Goal: Task Accomplishment & Management: Manage account settings

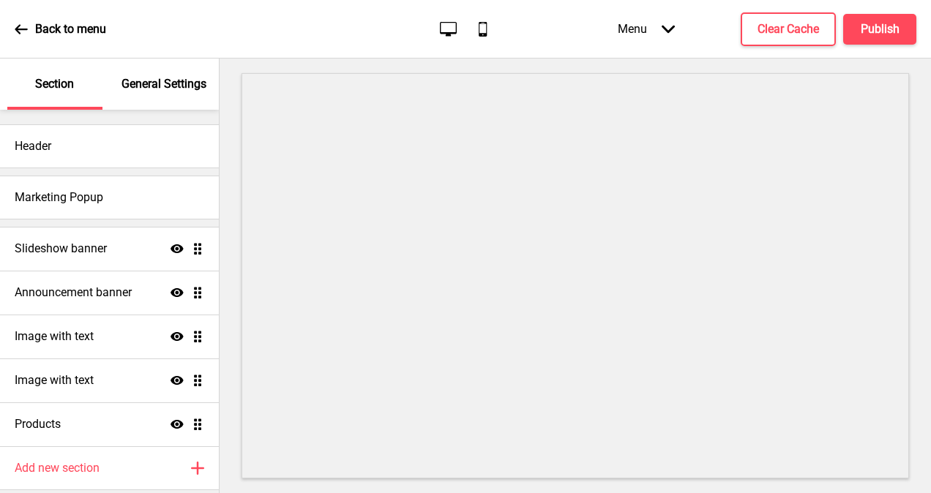
click at [19, 36] on div "Back to menu" at bounding box center [60, 30] width 91 height 40
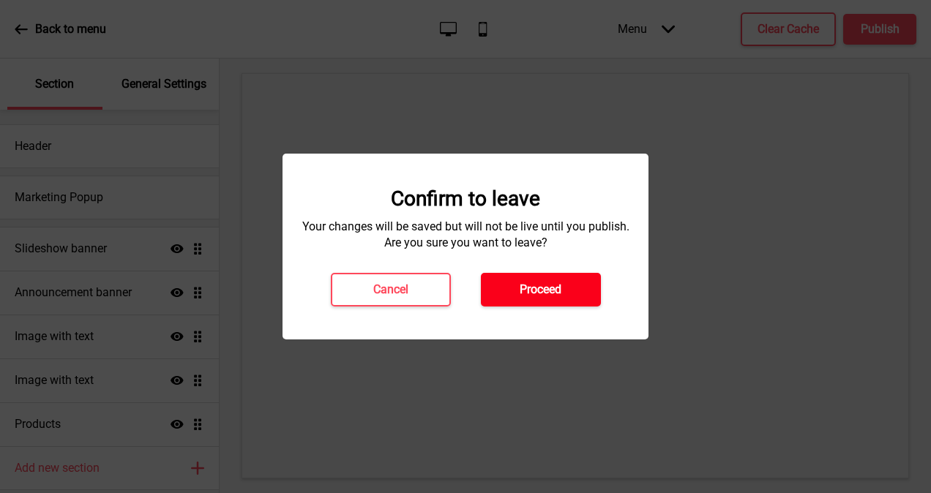
click at [513, 295] on button "Proceed" at bounding box center [541, 290] width 120 height 34
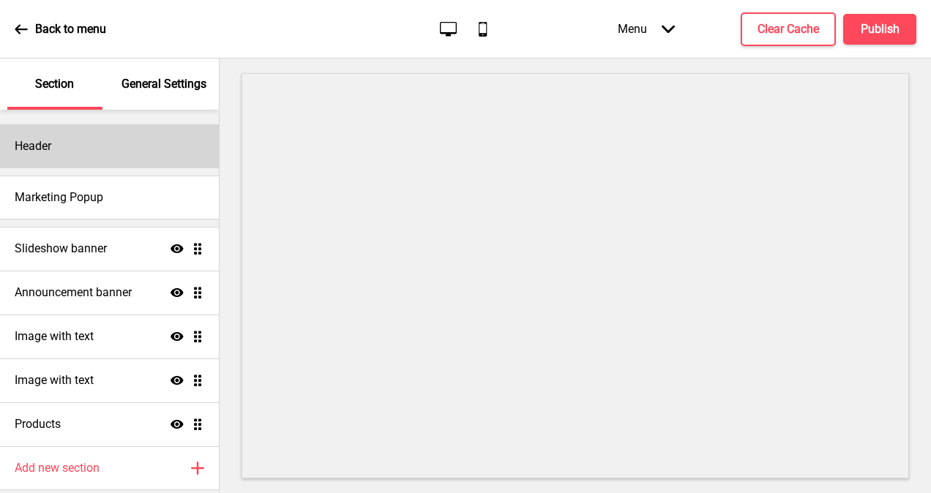
click at [70, 146] on div "Header" at bounding box center [109, 146] width 219 height 44
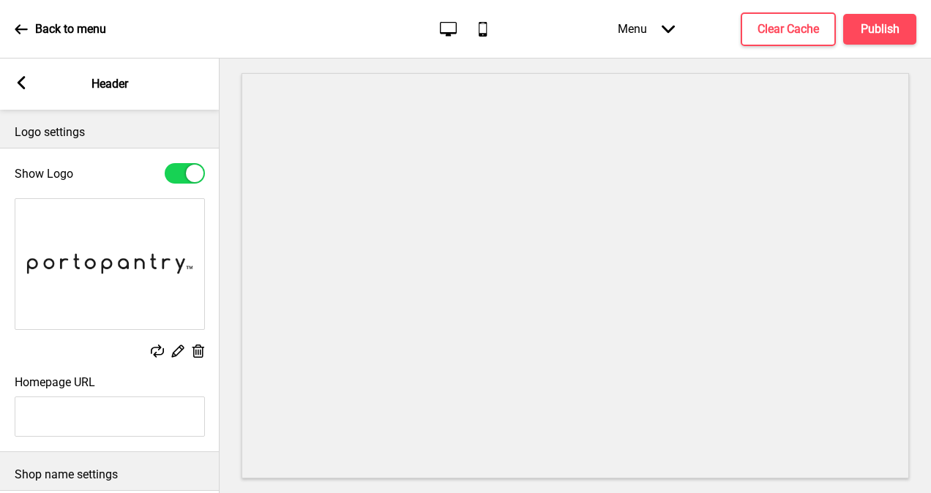
click at [27, 89] on rect at bounding box center [21, 82] width 13 height 13
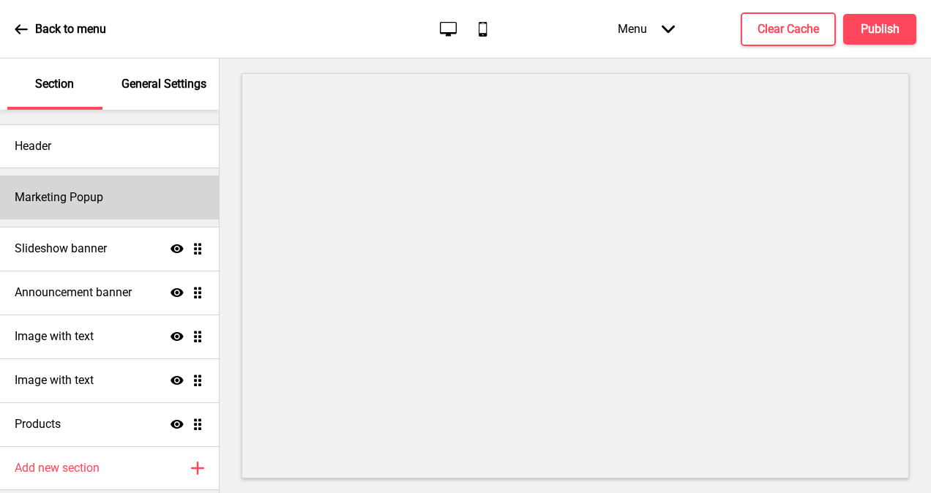
click at [70, 203] on h4 "Marketing Popup" at bounding box center [59, 197] width 89 height 16
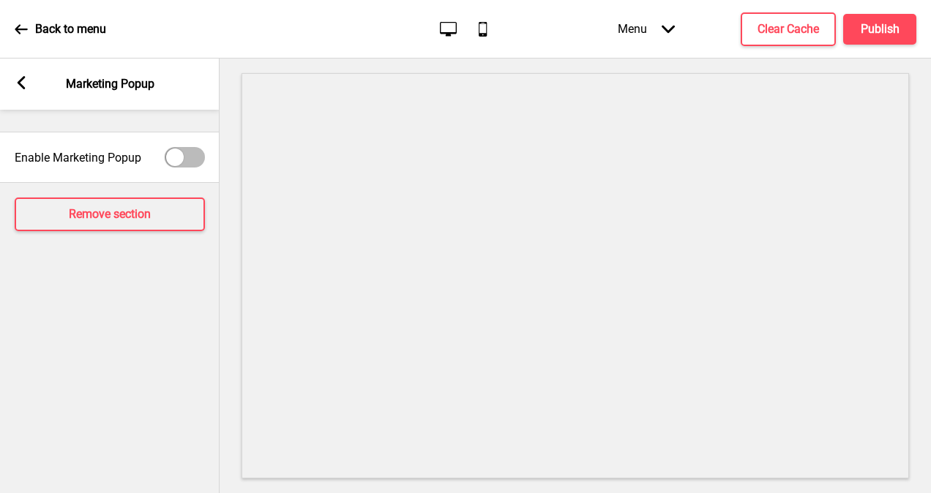
click at [28, 87] on div "Arrow left Marketing Popup" at bounding box center [109, 84] width 219 height 51
click at [23, 83] on rect at bounding box center [21, 82] width 13 height 13
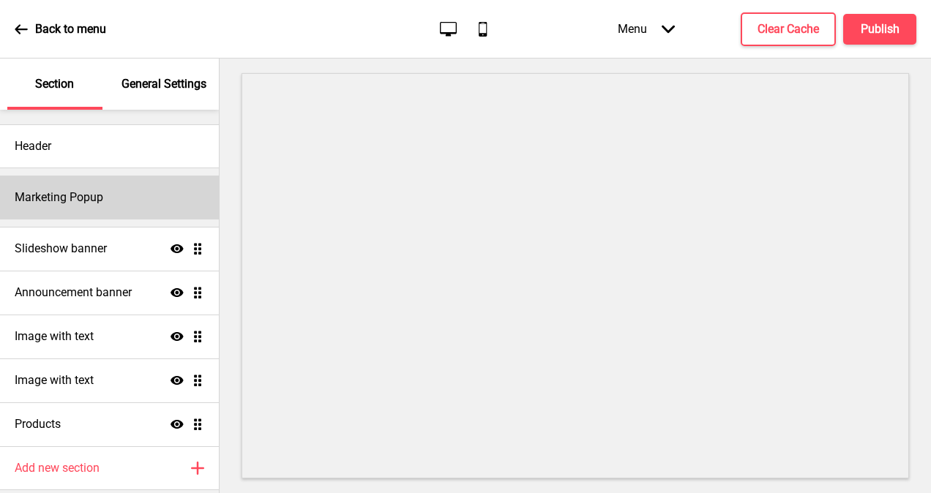
click at [79, 203] on h4 "Marketing Popup" at bounding box center [59, 197] width 89 height 16
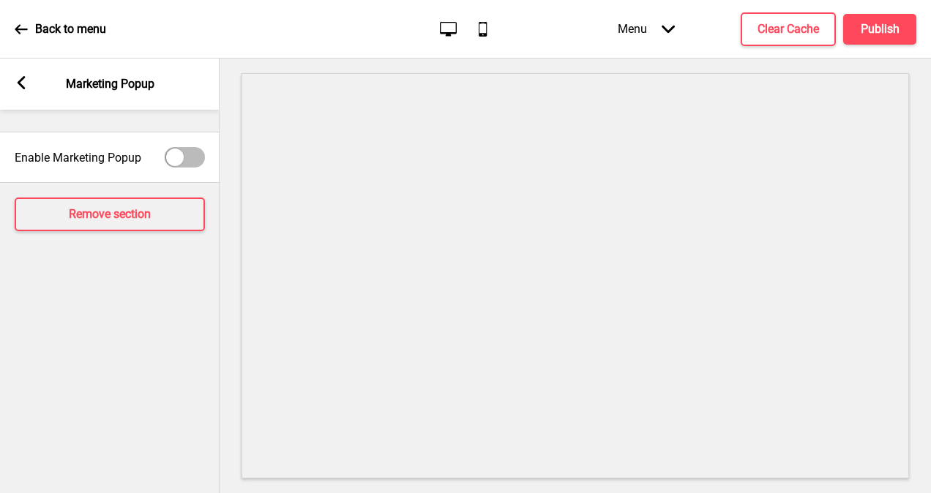
click at [199, 154] on div at bounding box center [185, 157] width 40 height 20
checkbox input "true"
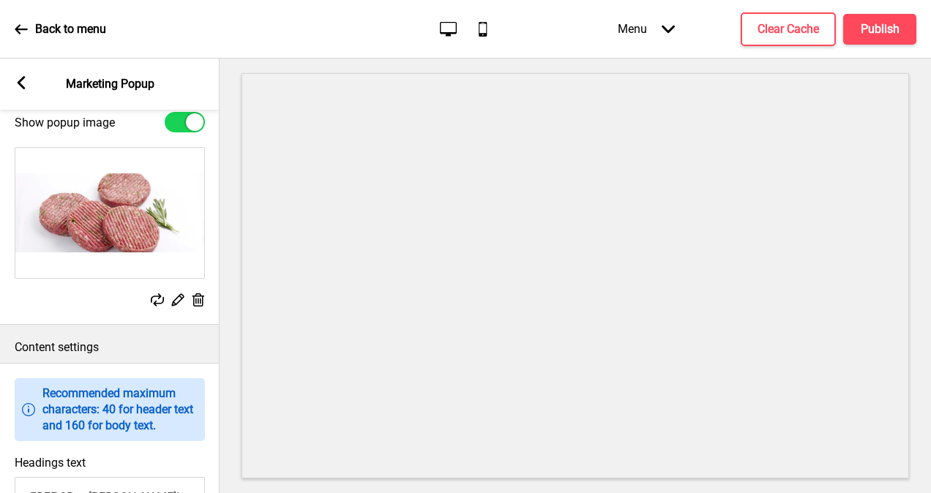
scroll to position [585, 0]
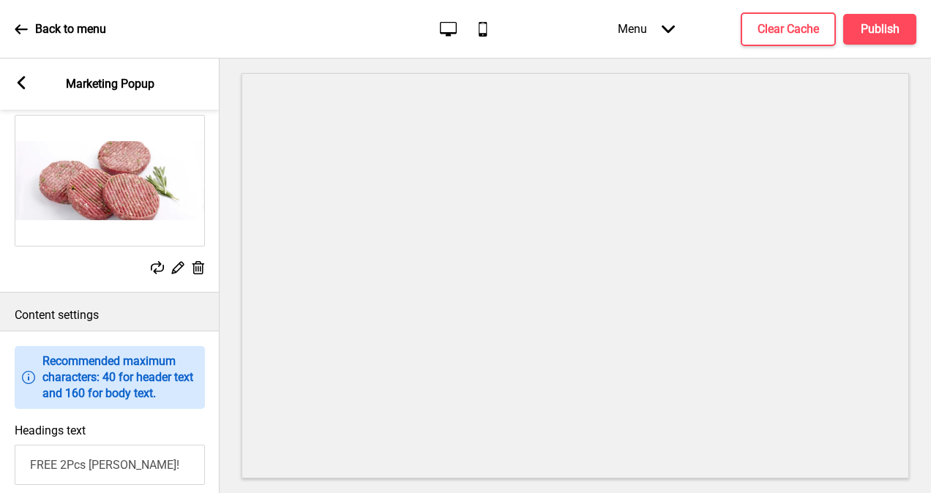
click at [202, 274] on icon at bounding box center [198, 267] width 12 height 13
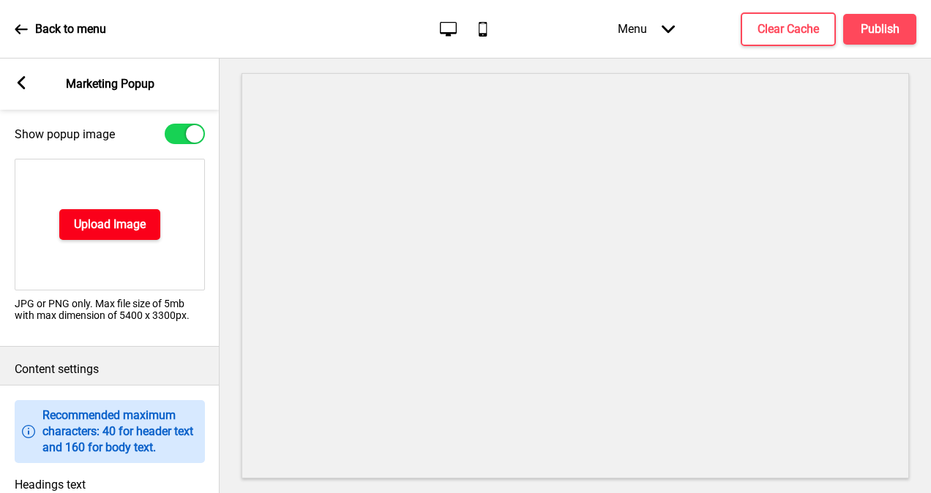
scroll to position [512, 0]
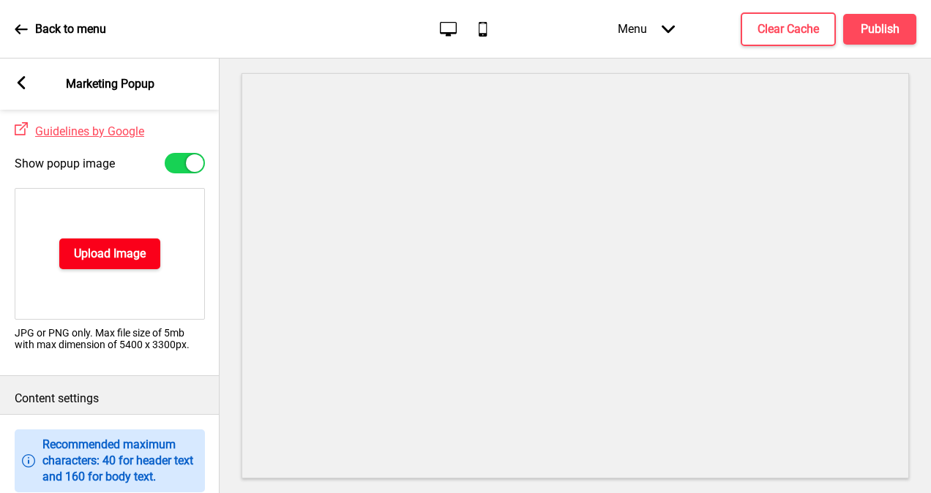
click at [150, 259] on button "Upload Image" at bounding box center [109, 254] width 101 height 31
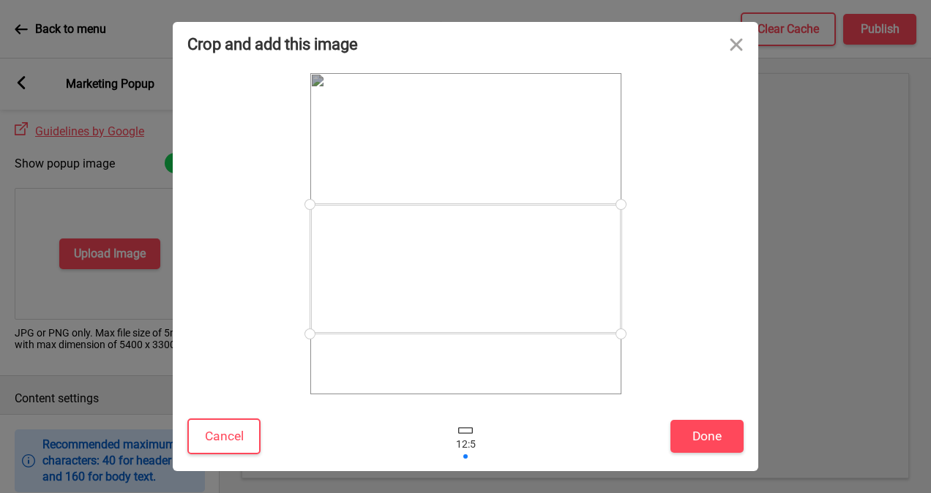
drag, startPoint x: 573, startPoint y: 265, endPoint x: 578, endPoint y: 300, distance: 35.5
click at [578, 300] on div at bounding box center [465, 269] width 311 height 130
drag, startPoint x: 619, startPoint y: 206, endPoint x: 638, endPoint y: 201, distance: 19.7
click at [638, 201] on div at bounding box center [465, 233] width 556 height 321
drag, startPoint x: 517, startPoint y: 256, endPoint x: 524, endPoint y: 219, distance: 38.0
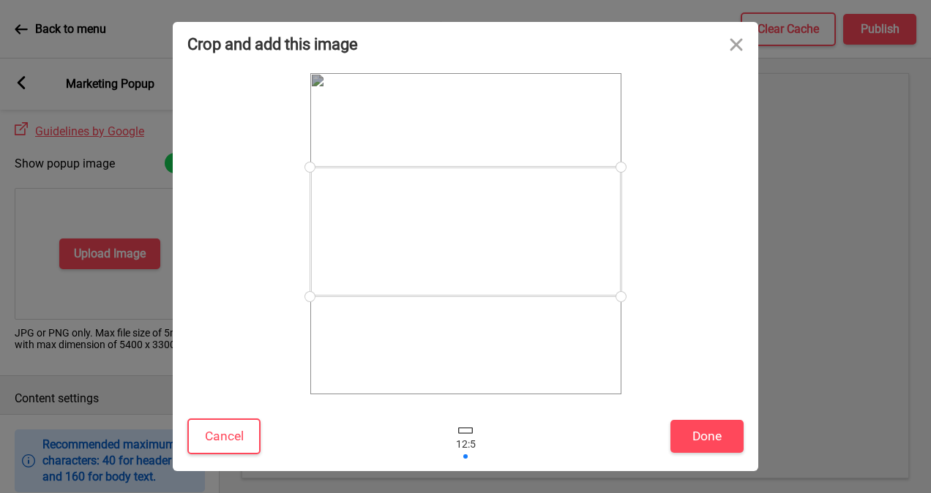
click at [524, 219] on div at bounding box center [465, 232] width 311 height 130
click at [242, 440] on button "Cancel" at bounding box center [223, 437] width 73 height 36
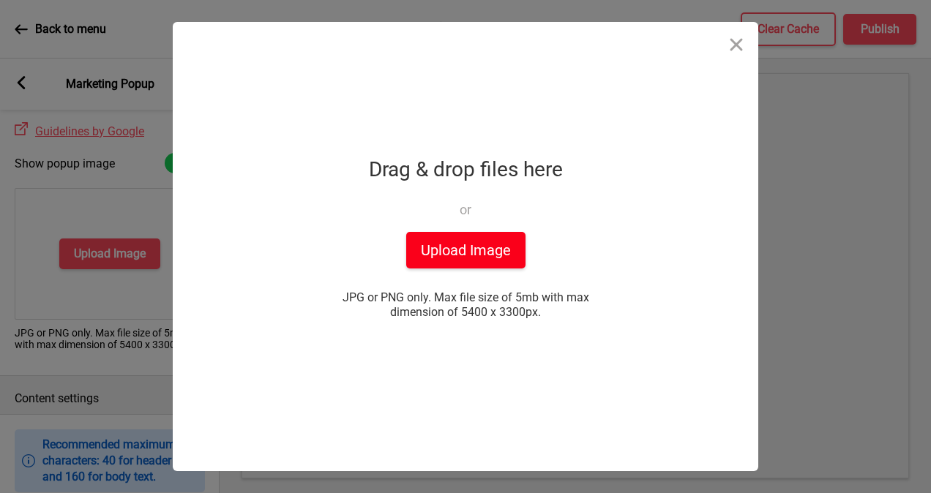
click at [495, 256] on button "Upload Image" at bounding box center [465, 250] width 119 height 37
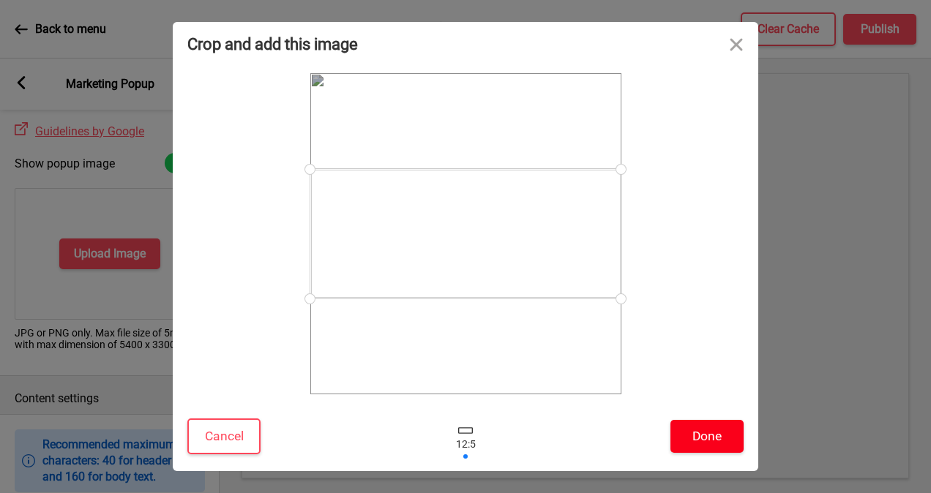
click at [689, 432] on button "Done" at bounding box center [706, 436] width 73 height 33
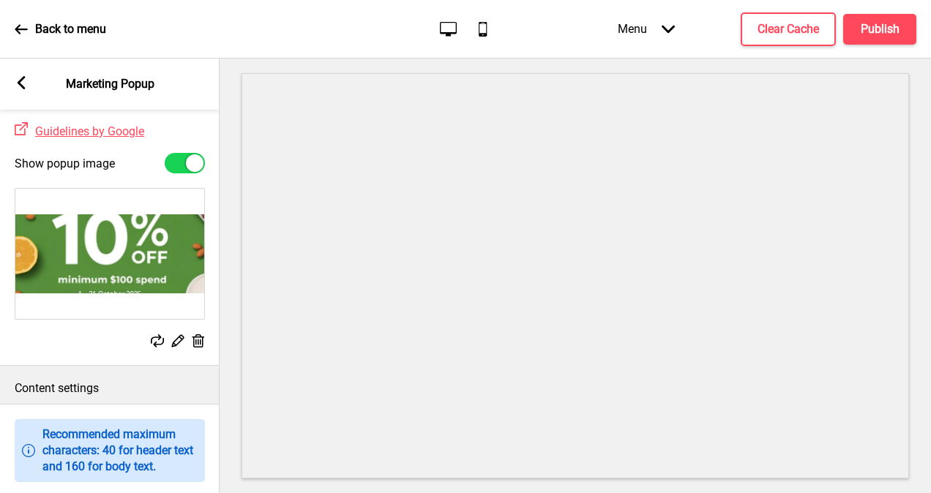
click at [198, 349] on rect at bounding box center [197, 341] width 15 height 15
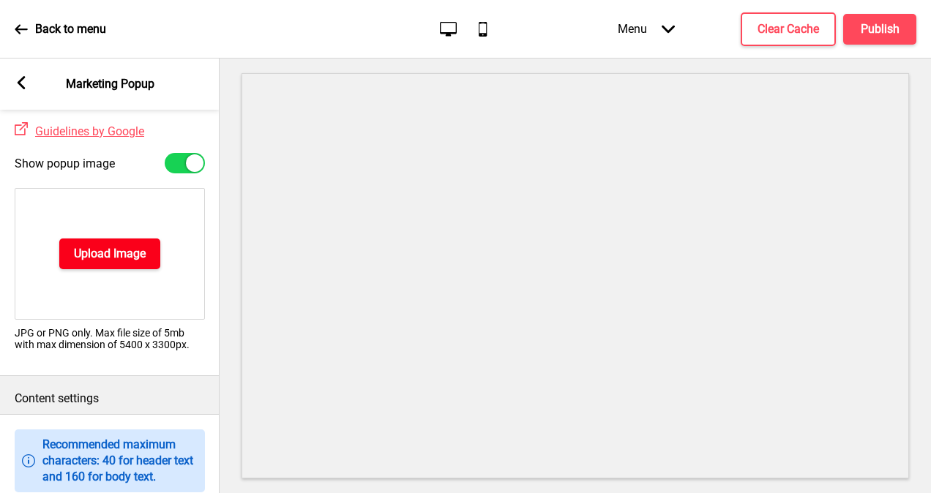
click at [121, 262] on h4 "Upload Image" at bounding box center [110, 254] width 72 height 16
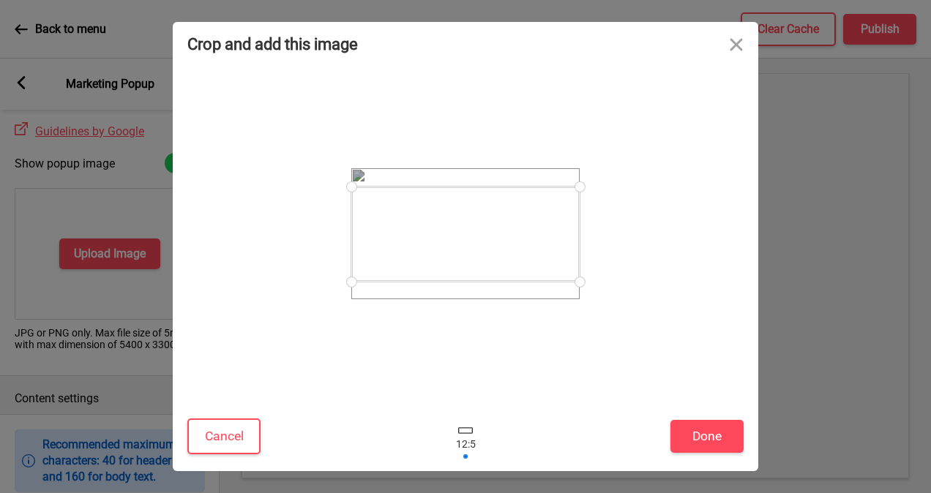
click at [656, 252] on div at bounding box center [465, 233] width 556 height 321
click at [541, 296] on div at bounding box center [465, 234] width 231 height 134
drag, startPoint x: 544, startPoint y: 221, endPoint x: 546, endPoint y: 211, distance: 9.8
click at [546, 211] on div at bounding box center [465, 224] width 228 height 95
click at [697, 255] on div at bounding box center [465, 233] width 556 height 321
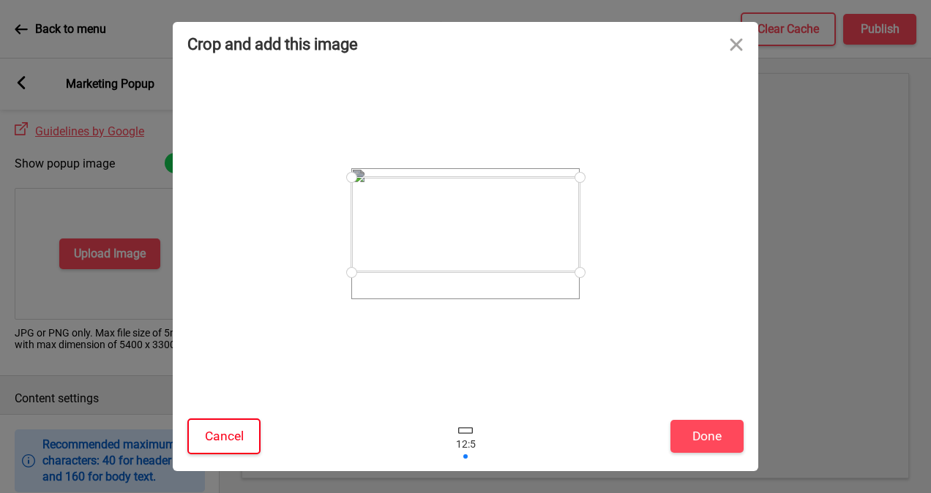
click at [239, 429] on button "Cancel" at bounding box center [223, 437] width 73 height 36
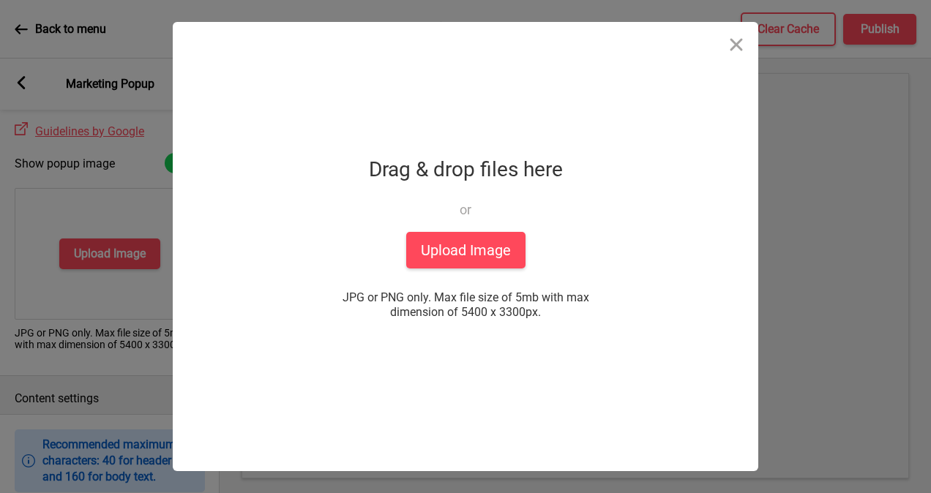
click at [473, 278] on div "Drop a file here Drag & drop files here or Upload files from your computer Uplo…" at bounding box center [465, 246] width 366 height 449
click at [449, 240] on button "Upload Image" at bounding box center [465, 250] width 119 height 37
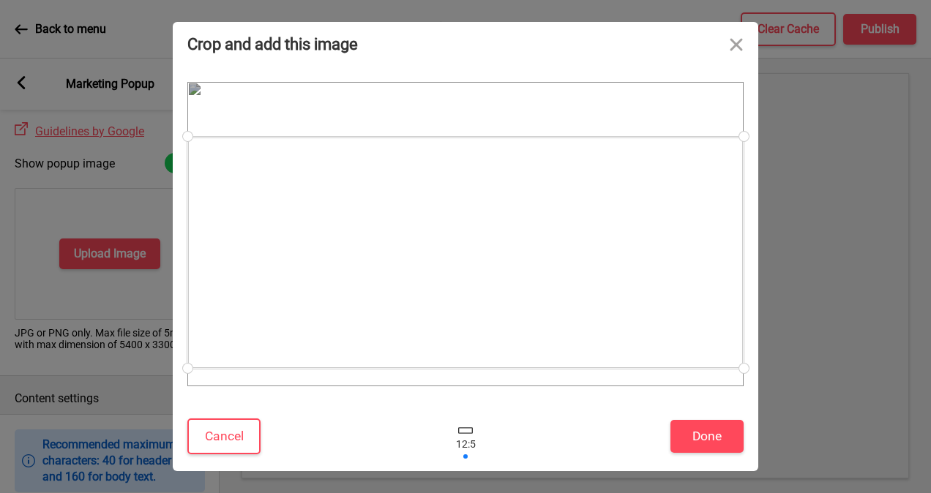
drag, startPoint x: 525, startPoint y: 258, endPoint x: 521, endPoint y: 274, distance: 16.7
click at [521, 274] on div at bounding box center [465, 253] width 556 height 232
drag, startPoint x: 740, startPoint y: 141, endPoint x: 698, endPoint y: 129, distance: 44.2
click at [698, 129] on div at bounding box center [465, 234] width 556 height 304
click at [691, 162] on div at bounding box center [465, 253] width 556 height 232
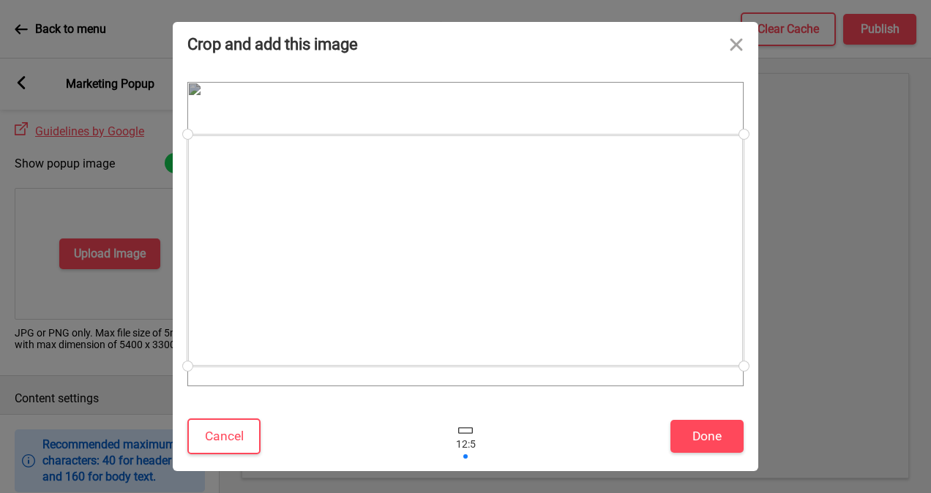
drag, startPoint x: 191, startPoint y: 296, endPoint x: 221, endPoint y: 293, distance: 30.1
click at [221, 293] on div at bounding box center [465, 251] width 556 height 232
click at [697, 427] on button "Done" at bounding box center [706, 436] width 73 height 33
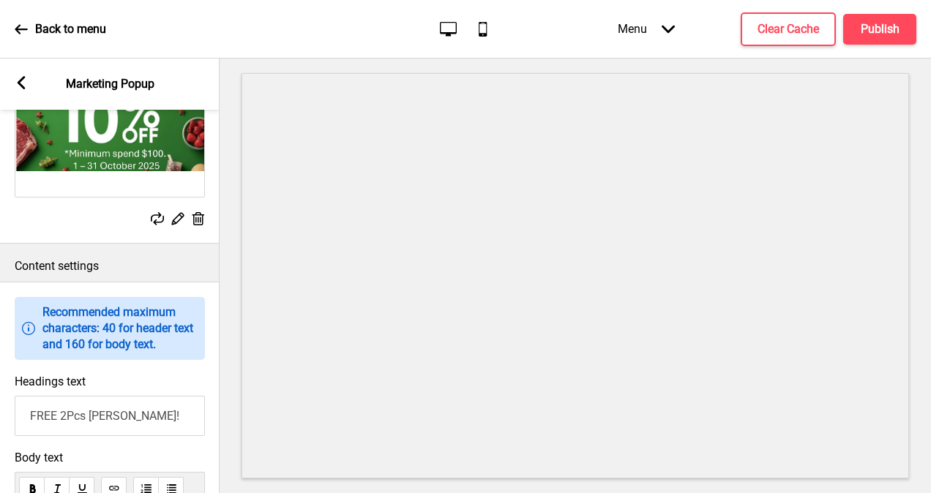
scroll to position [732, 0]
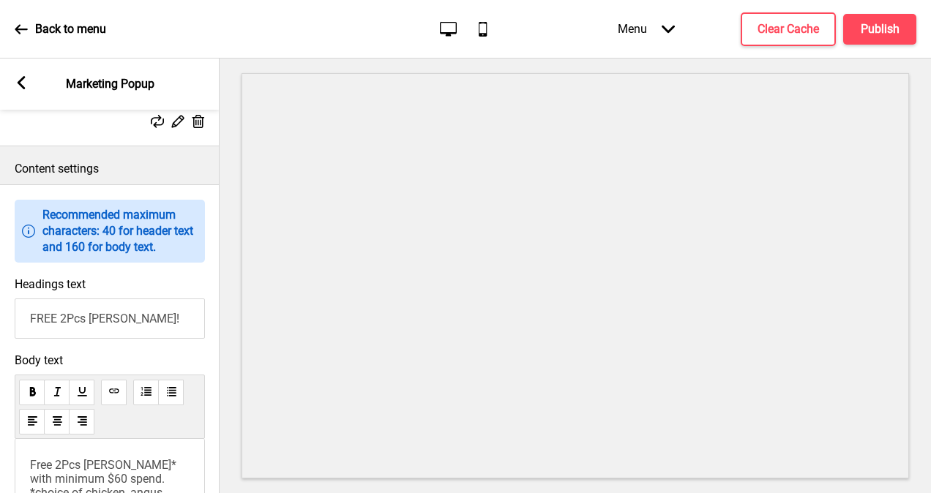
drag, startPoint x: 163, startPoint y: 329, endPoint x: -3, endPoint y: 339, distance: 166.4
click at [0, 339] on html "Back to menu Desktop Mobile Menu Arrow down Product Page Store Information Chec…" at bounding box center [465, 246] width 931 height 493
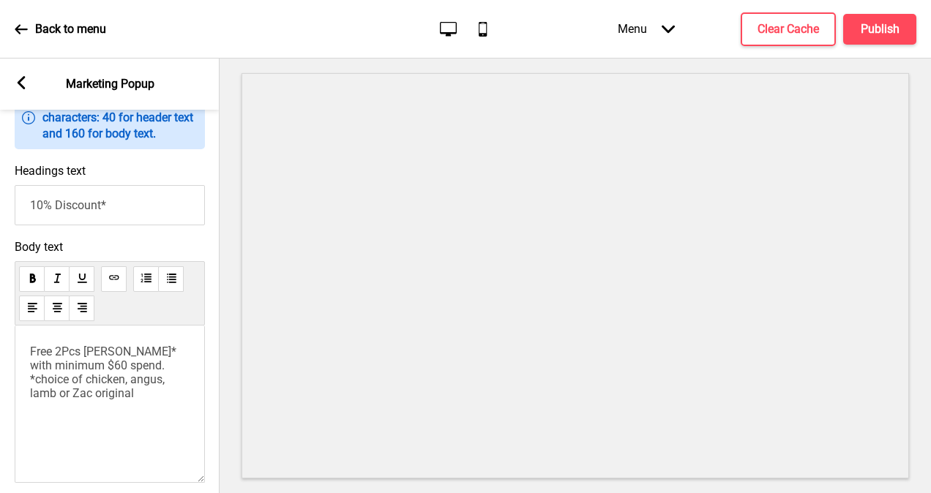
scroll to position [1024, 0]
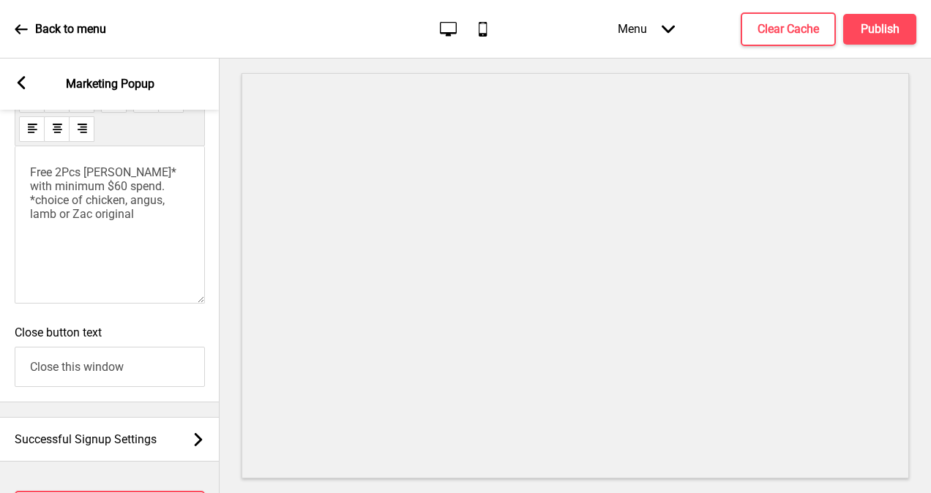
type input "10% Discount*"
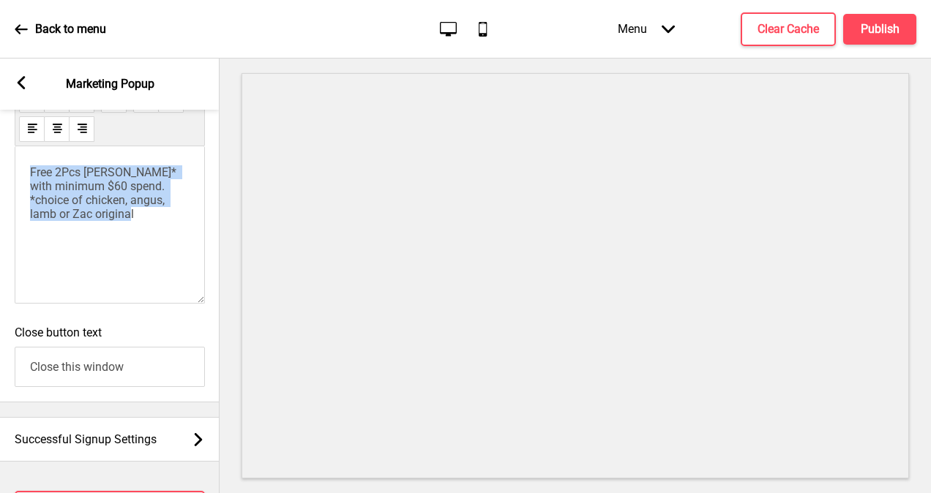
drag, startPoint x: 148, startPoint y: 239, endPoint x: 15, endPoint y: 195, distance: 139.7
click at [15, 195] on div "Free 2Pcs burger patty* with minimum $60 spend. *choice of chicken, angus, lamb…" at bounding box center [110, 224] width 190 height 157
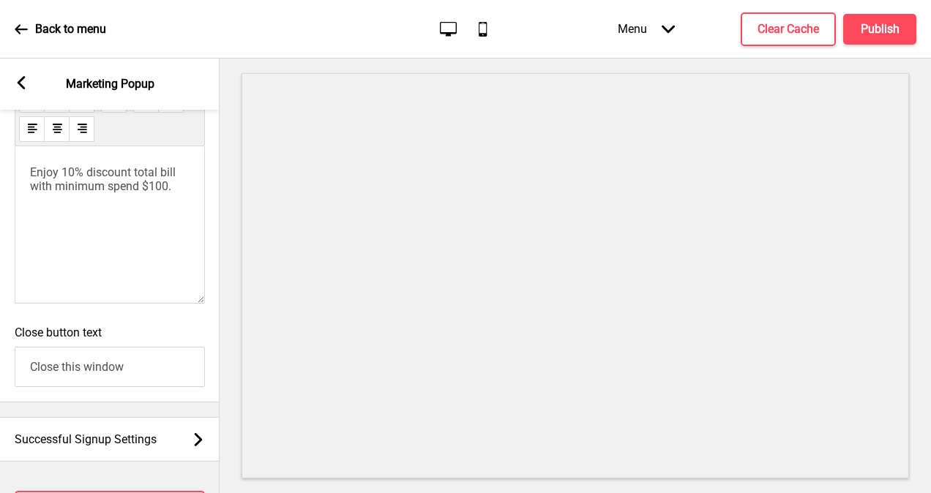
click at [180, 193] on p "Enjoy 10% discount total bill with minimum spend $100." at bounding box center [110, 179] width 160 height 28
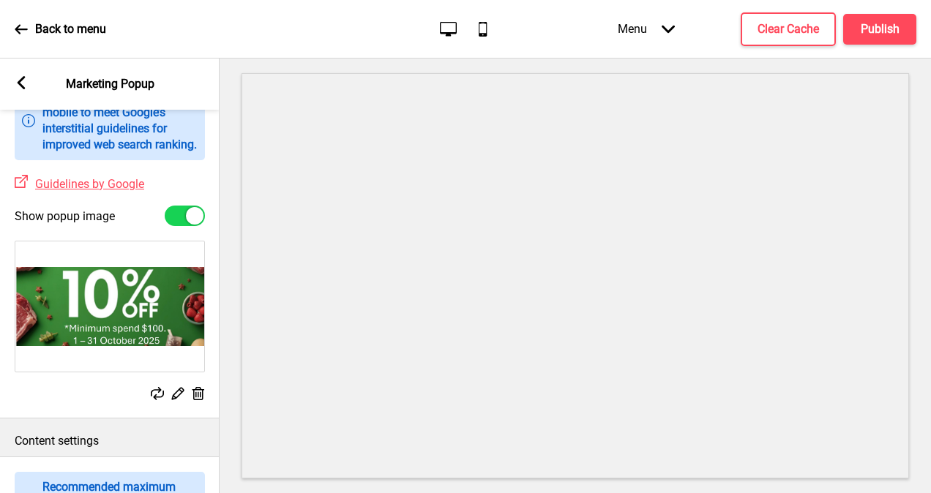
scroll to position [439, 0]
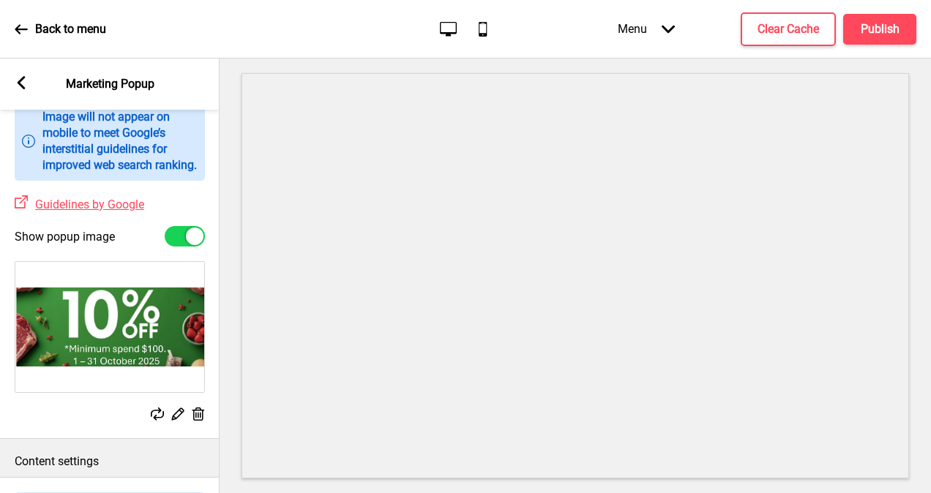
click at [132, 325] on img at bounding box center [109, 327] width 189 height 130
click at [180, 421] on rect at bounding box center [177, 413] width 15 height 15
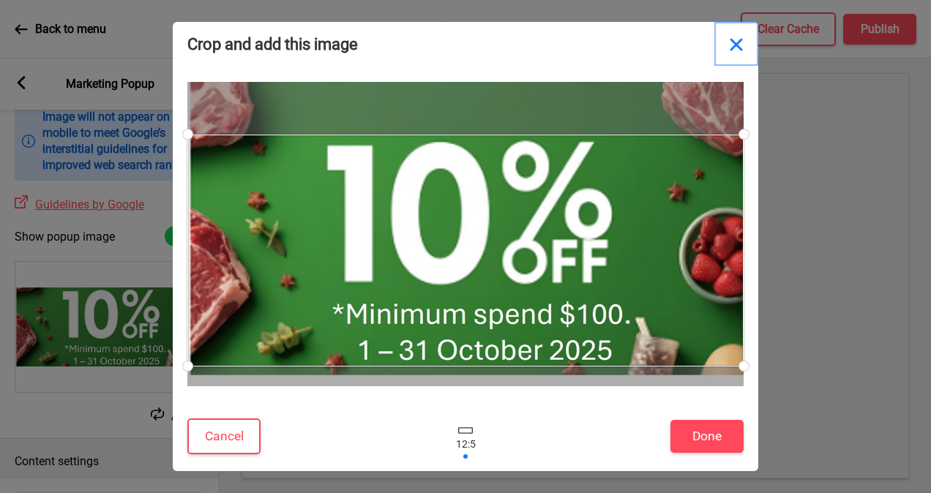
click at [733, 43] on button "Close" at bounding box center [736, 44] width 44 height 44
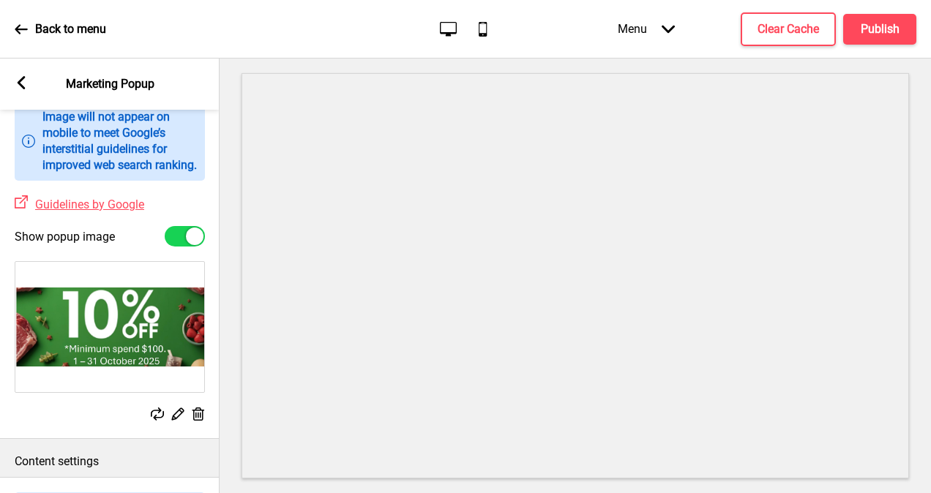
click at [200, 421] on icon at bounding box center [198, 414] width 12 height 13
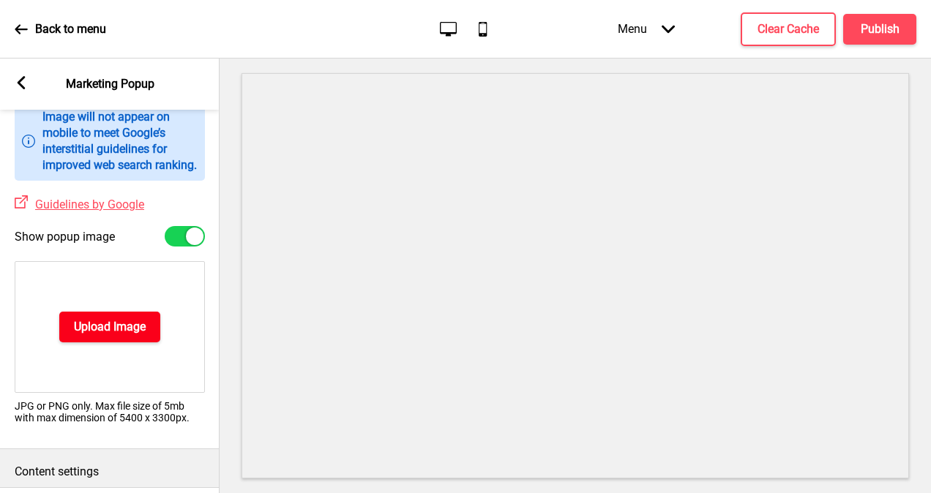
click at [115, 342] on button "Upload Image" at bounding box center [109, 327] width 101 height 31
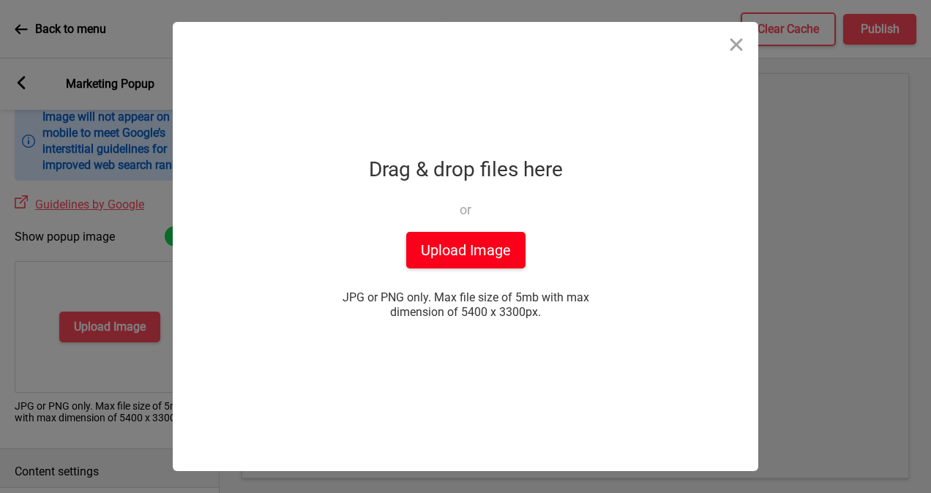
click at [474, 253] on button "Upload Image" at bounding box center [465, 250] width 119 height 37
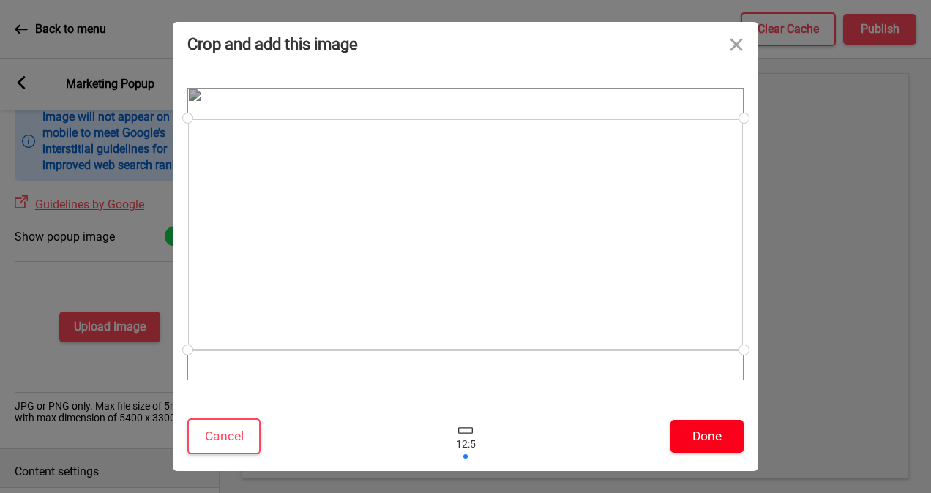
click at [708, 432] on button "Done" at bounding box center [706, 436] width 73 height 33
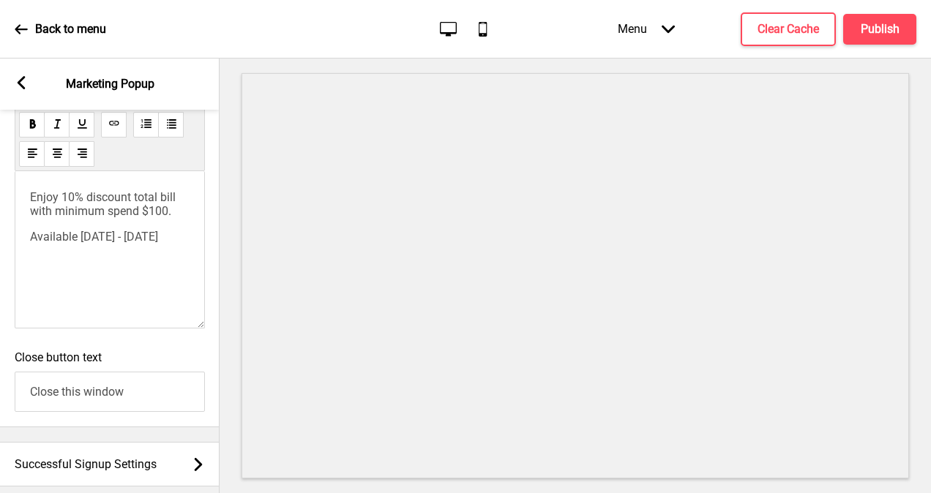
scroll to position [1114, 0]
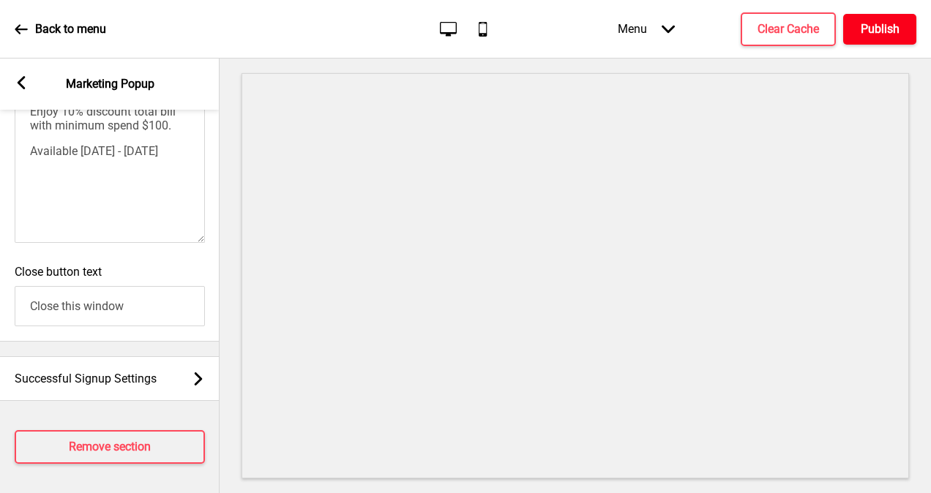
click at [877, 26] on h4 "Publish" at bounding box center [879, 29] width 39 height 16
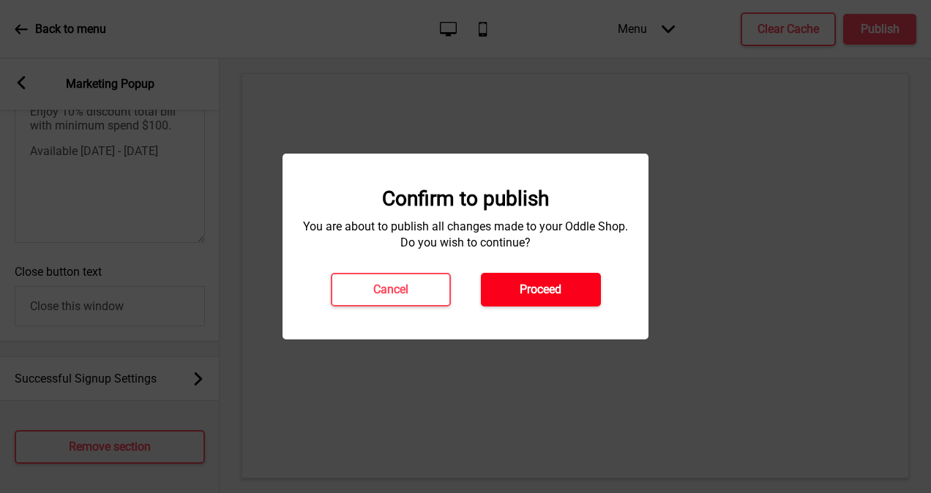
click at [525, 300] on button "Proceed" at bounding box center [541, 290] width 120 height 34
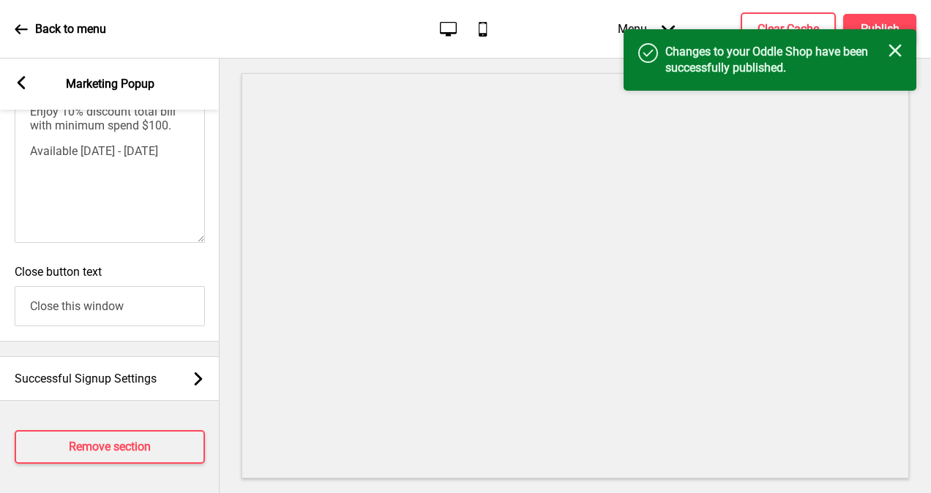
click at [897, 53] on rect at bounding box center [894, 50] width 13 height 13
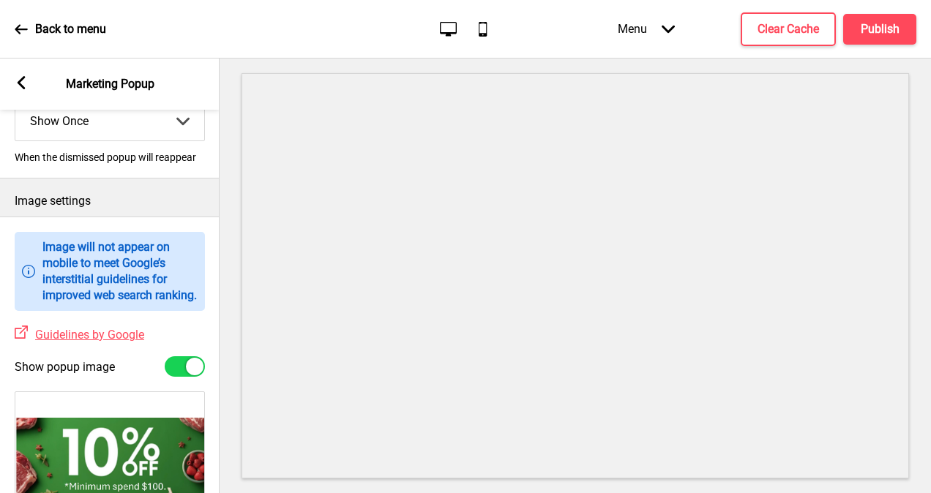
scroll to position [0, 0]
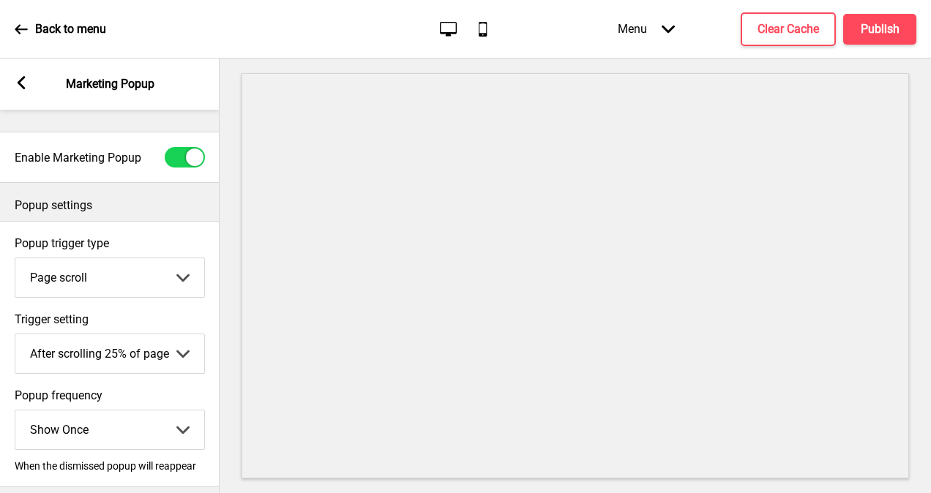
click at [178, 151] on div at bounding box center [185, 157] width 40 height 20
checkbox input "false"
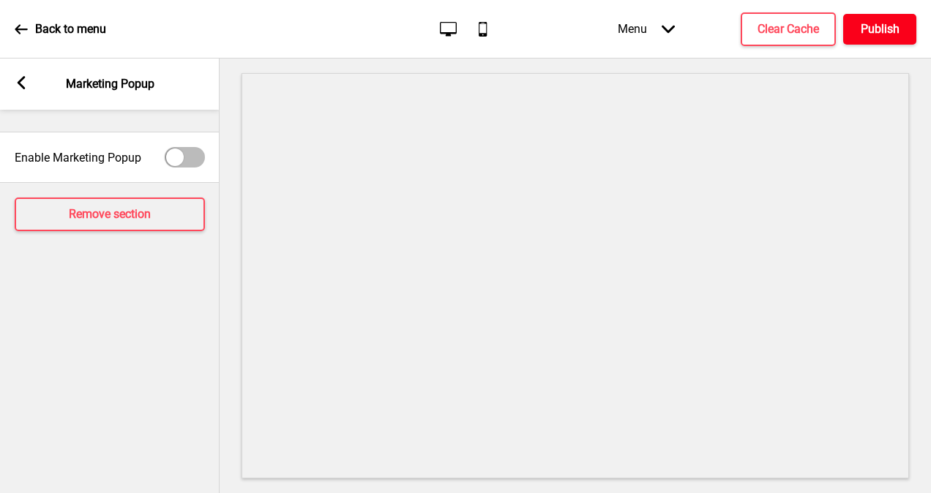
click at [898, 25] on h4 "Publish" at bounding box center [879, 29] width 39 height 16
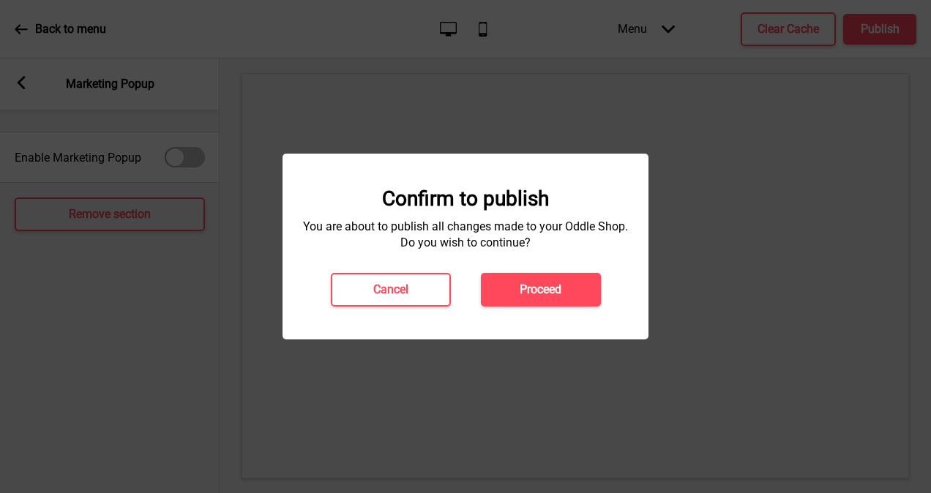
click at [570, 307] on div "Confirm to publish You are about to publish all changes made to your Oddle Shop…" at bounding box center [465, 247] width 366 height 186
click at [553, 294] on h4 "Proceed" at bounding box center [540, 290] width 42 height 16
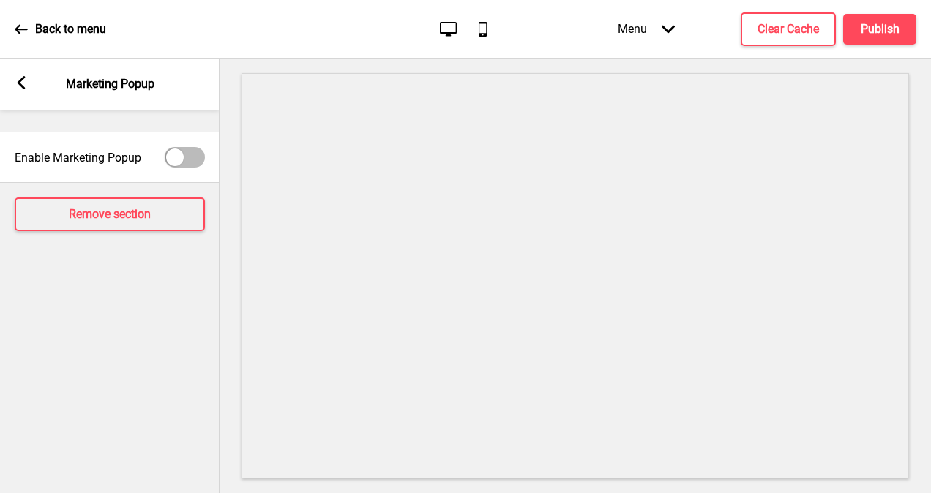
click at [18, 83] on icon at bounding box center [22, 82] width 8 height 13
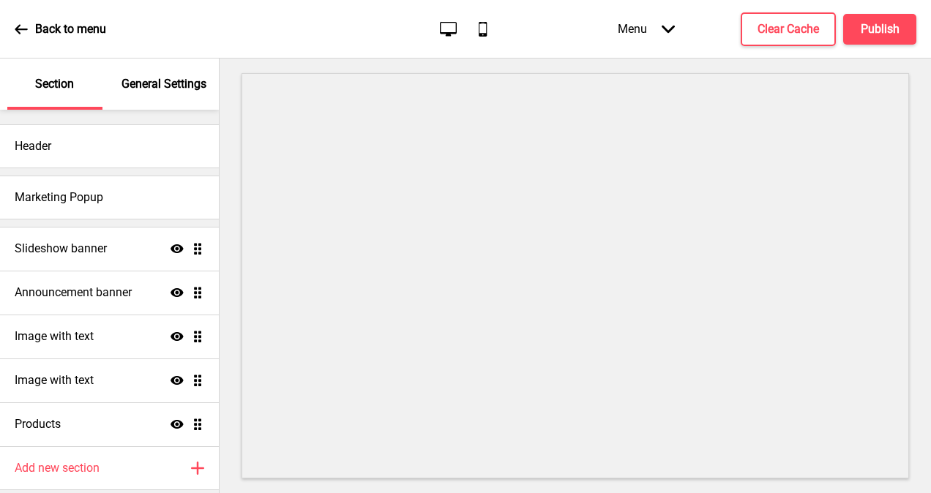
click at [15, 28] on icon at bounding box center [21, 29] width 13 height 13
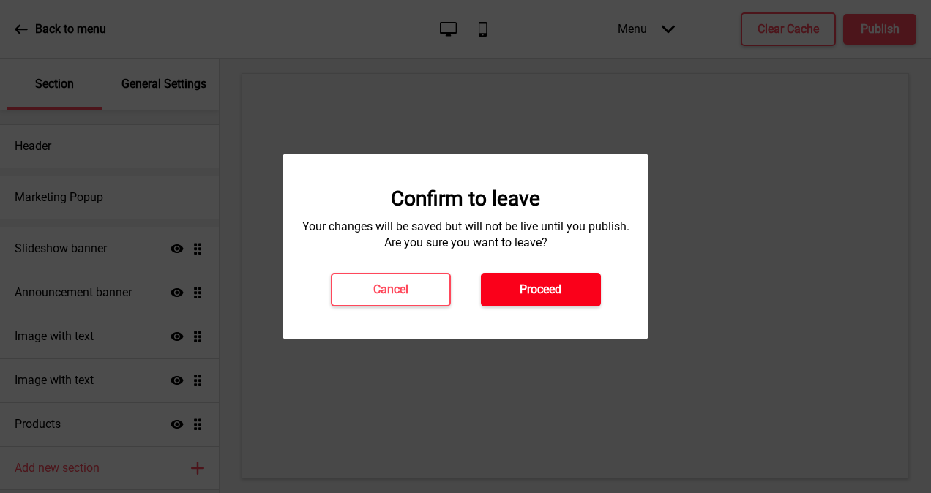
click at [550, 290] on h4 "Proceed" at bounding box center [540, 290] width 42 height 16
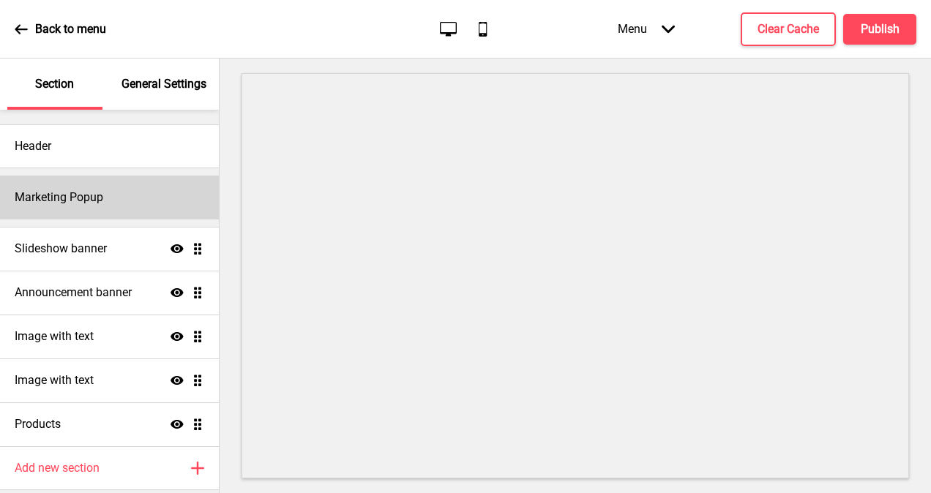
click at [129, 184] on div "Marketing Popup" at bounding box center [109, 198] width 219 height 44
